Goal: Task Accomplishment & Management: Manage account settings

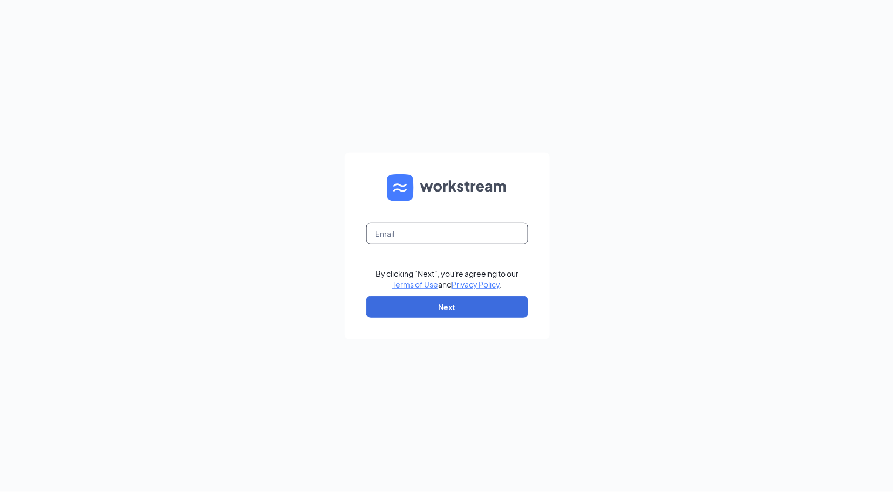
click at [395, 230] on input "text" at bounding box center [447, 234] width 162 height 22
type input "5792@internal-email.com"
click at [403, 305] on button "Next" at bounding box center [447, 307] width 162 height 22
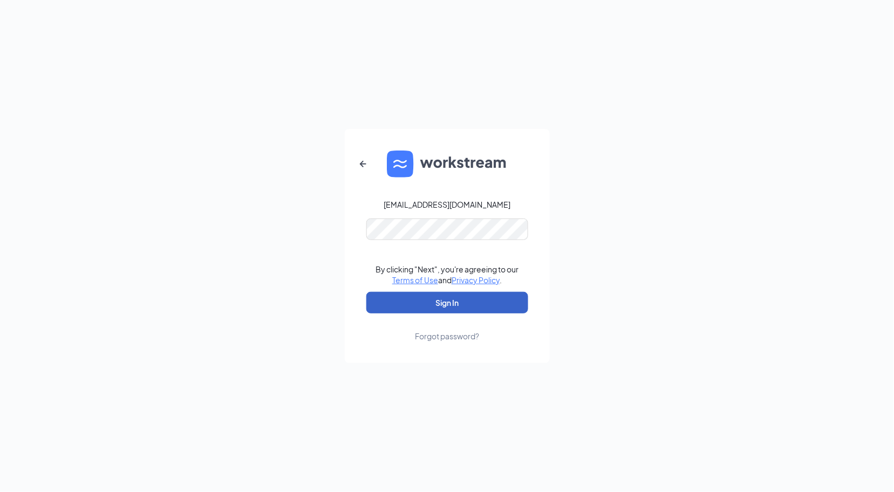
click at [413, 299] on button "Sign In" at bounding box center [447, 303] width 162 height 22
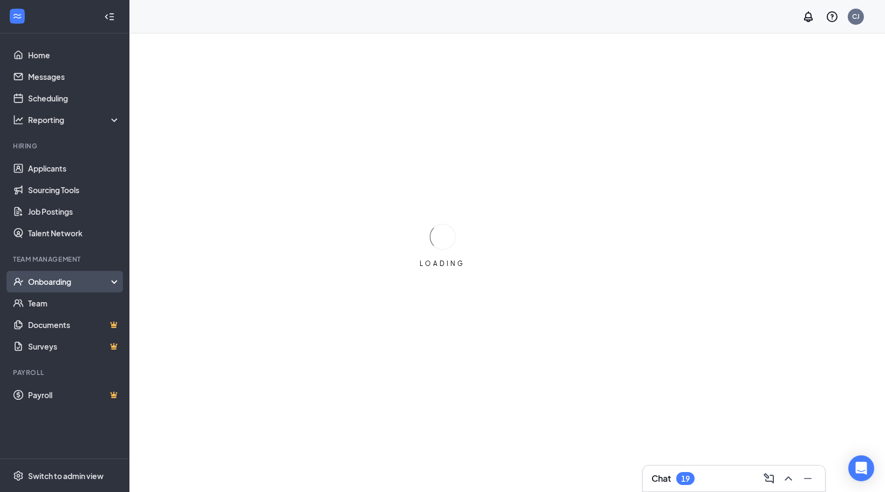
click at [45, 279] on div "Onboarding" at bounding box center [69, 281] width 83 height 11
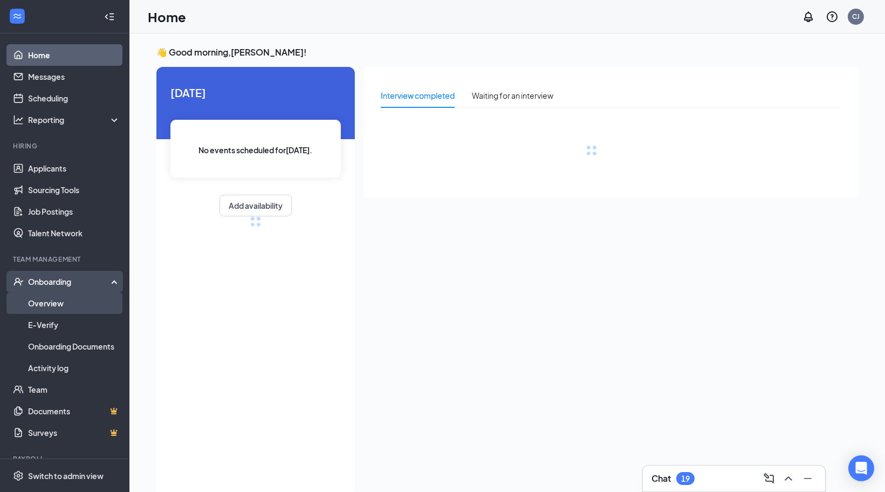
click at [39, 304] on link "Overview" at bounding box center [74, 303] width 92 height 22
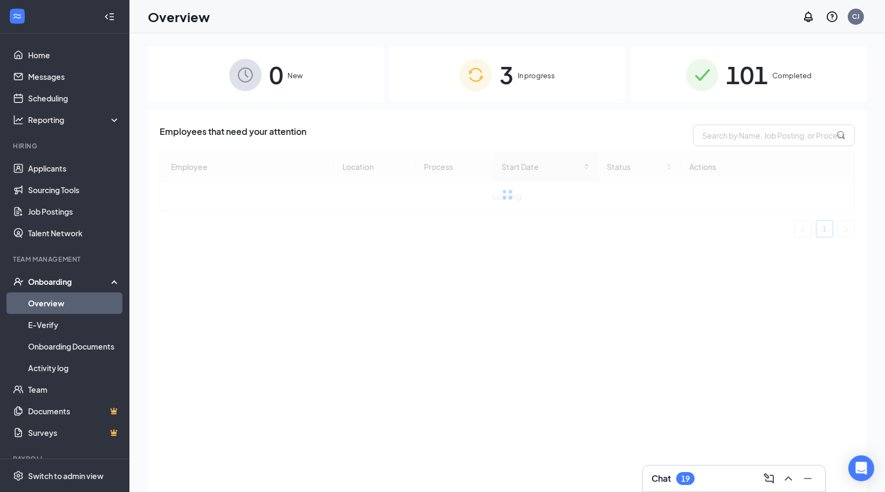
click at [529, 73] on span "In progress" at bounding box center [536, 75] width 37 height 11
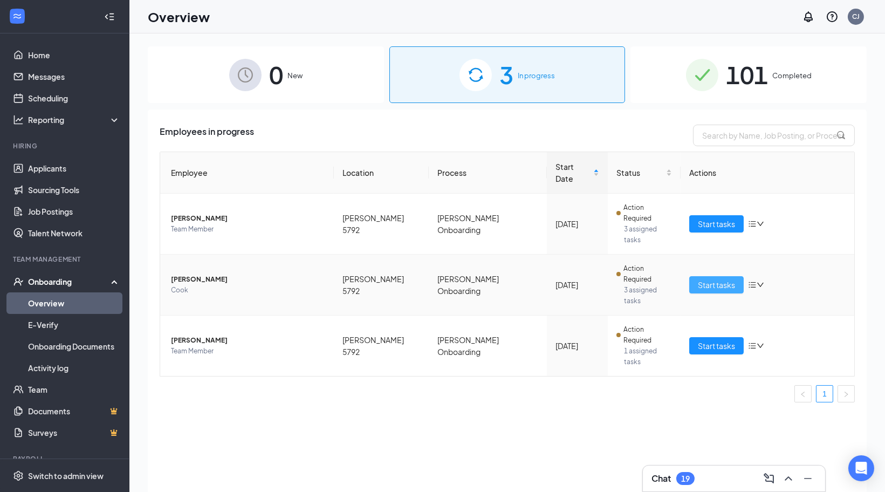
click at [699, 279] on span "Start tasks" at bounding box center [716, 285] width 37 height 12
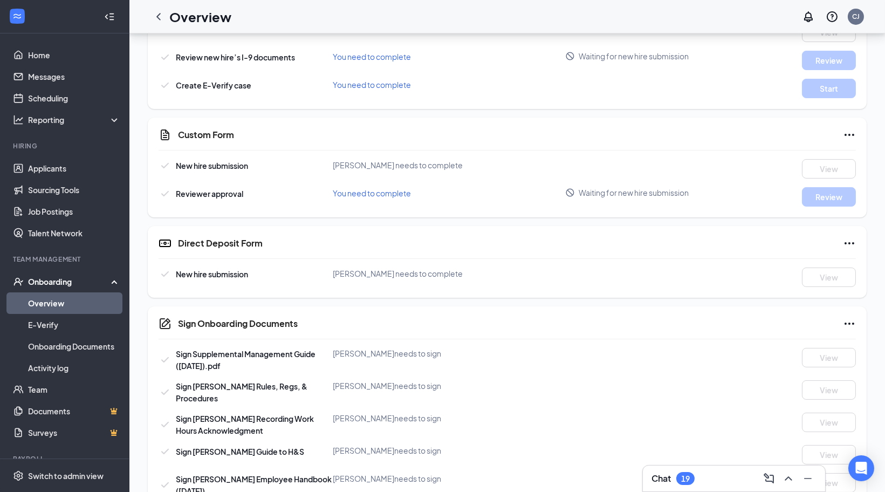
scroll to position [419, 0]
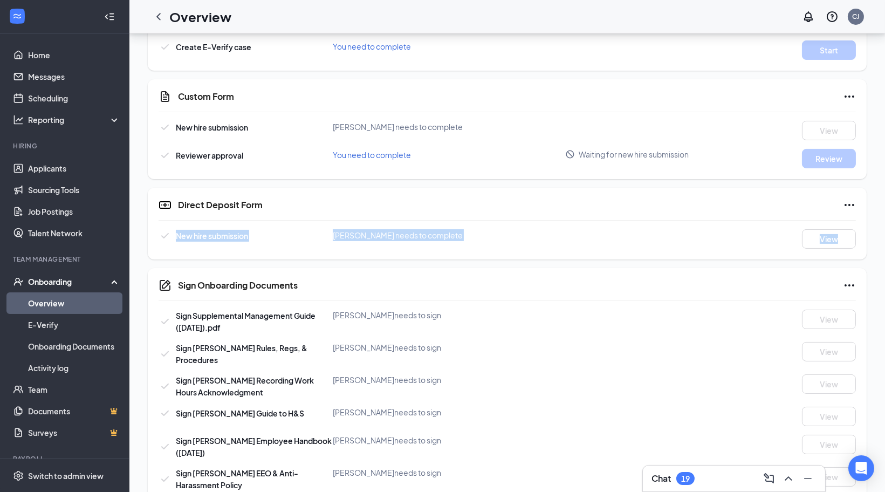
drag, startPoint x: 887, startPoint y: 244, endPoint x: 877, endPoint y: 195, distance: 50.0
click at [878, 195] on div "AR [PERSON_NAME] · [PERSON_NAME] 5792 [EMAIL_ADDRESS][DOMAIN_NAME] · [PHONE_NUM…" at bounding box center [507, 108] width 756 height 989
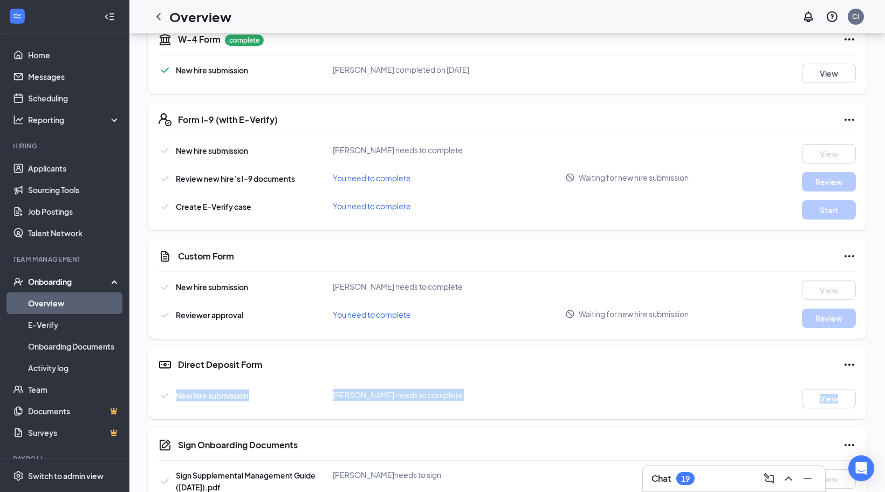
scroll to position [258, 0]
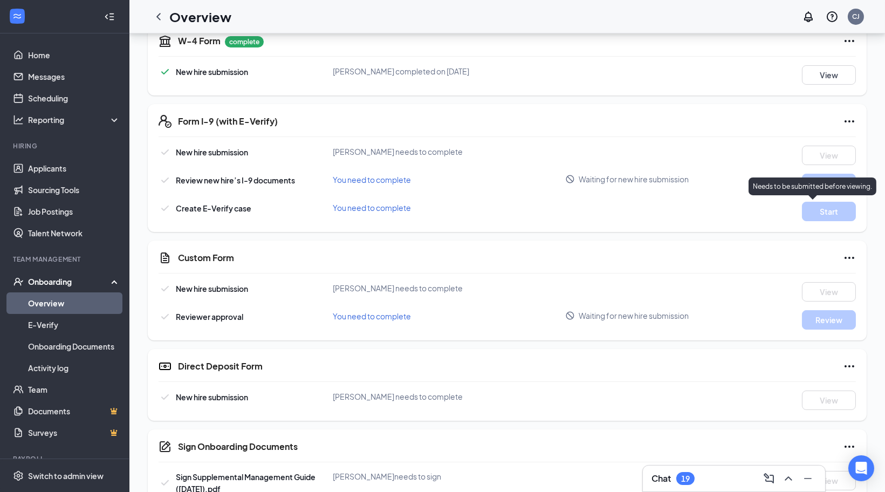
drag, startPoint x: 830, startPoint y: 231, endPoint x: 827, endPoint y: 218, distance: 13.2
click at [830, 229] on div "Basic Information complete New hire submission [PERSON_NAME] completed on [DATE…" at bounding box center [507, 342] width 719 height 819
